Goal: Task Accomplishment & Management: Use online tool/utility

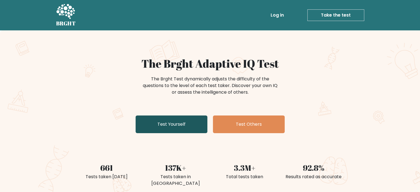
click at [158, 126] on link "Test Yourself" at bounding box center [171, 124] width 72 height 18
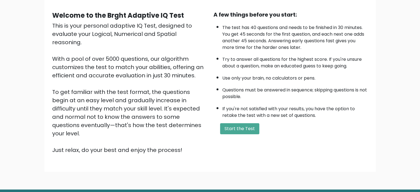
scroll to position [61, 0]
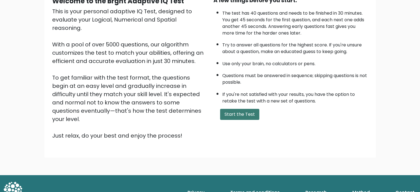
click at [253, 112] on button "Start the Test" at bounding box center [239, 114] width 39 height 11
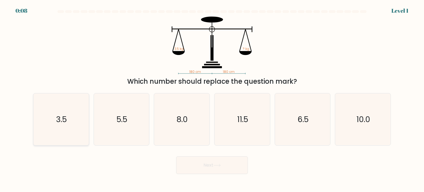
click at [45, 128] on icon "3.5" at bounding box center [61, 119] width 52 height 52
click at [212, 99] on input "a. 3.5" at bounding box center [212, 97] width 0 height 3
radio input "true"
click at [229, 173] on button "Next" at bounding box center [212, 165] width 72 height 18
click at [237, 165] on button "Next" at bounding box center [212, 165] width 72 height 18
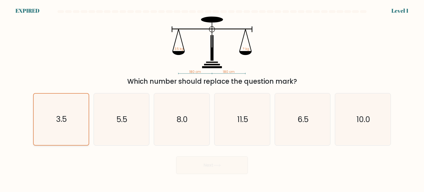
click at [66, 132] on icon "3.5" at bounding box center [60, 119] width 51 height 51
click at [212, 99] on input "a. 3.5" at bounding box center [212, 97] width 0 height 3
click at [60, 128] on icon "3.5" at bounding box center [60, 119] width 51 height 51
click at [212, 99] on input "a. 3.5" at bounding box center [212, 97] width 0 height 3
click at [60, 128] on icon "3.5" at bounding box center [60, 119] width 51 height 51
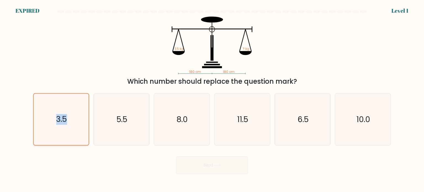
click at [212, 99] on input "a. 3.5" at bounding box center [212, 97] width 0 height 3
